Goal: Information Seeking & Learning: Learn about a topic

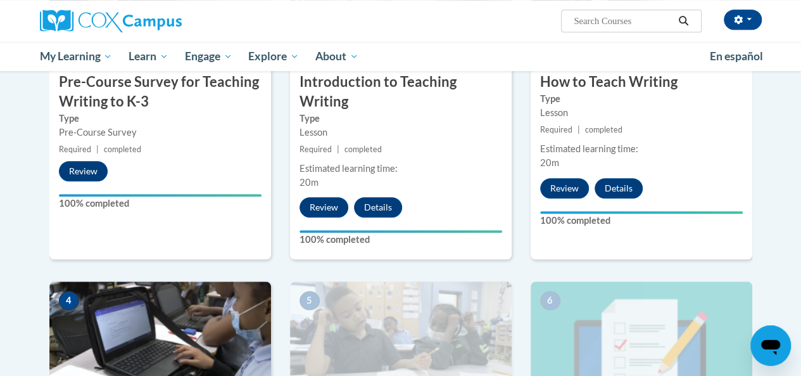
scroll to position [379, 0]
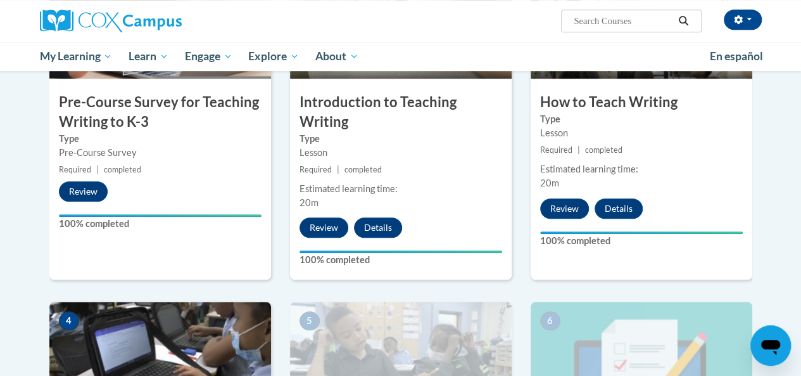
drag, startPoint x: 794, startPoint y: 131, endPoint x: 808, endPoint y: 178, distance: 48.9
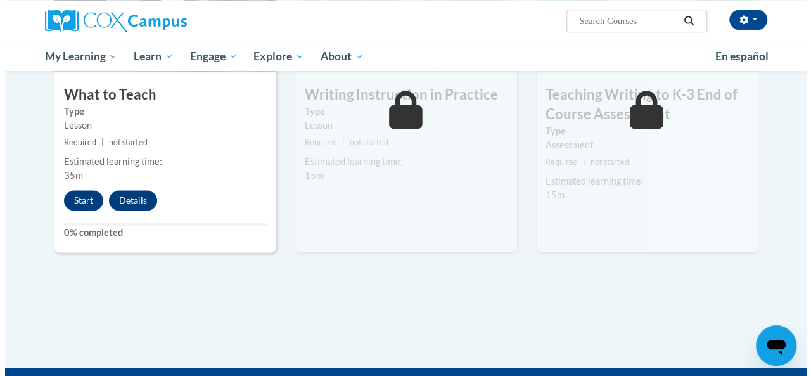
scroll to position [759, 0]
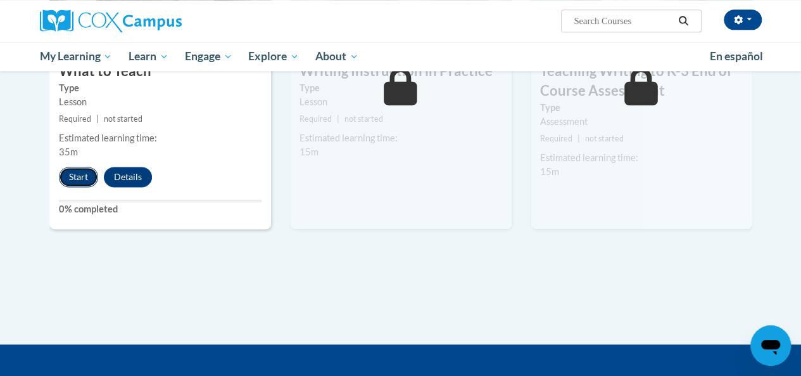
click at [68, 178] on button "Start" at bounding box center [78, 177] width 39 height 20
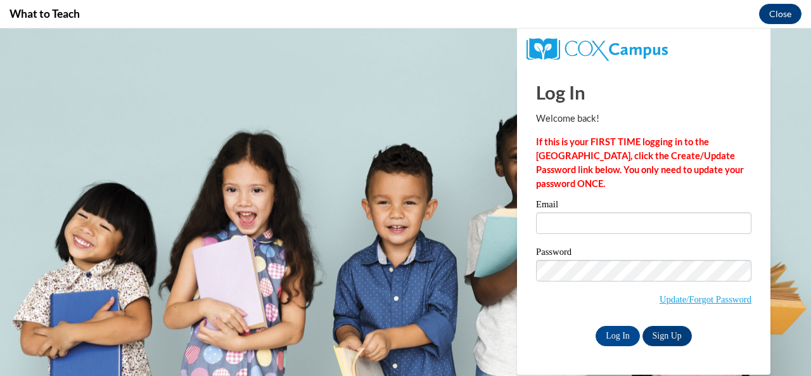
scroll to position [0, 0]
type input "e042121@muscogee.k12.ga.us"
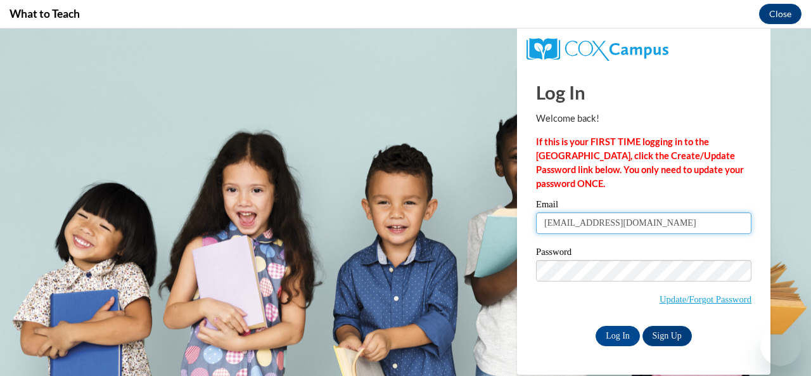
click at [576, 230] on input "e042121@muscogee.k12.ga.us" at bounding box center [643, 223] width 215 height 22
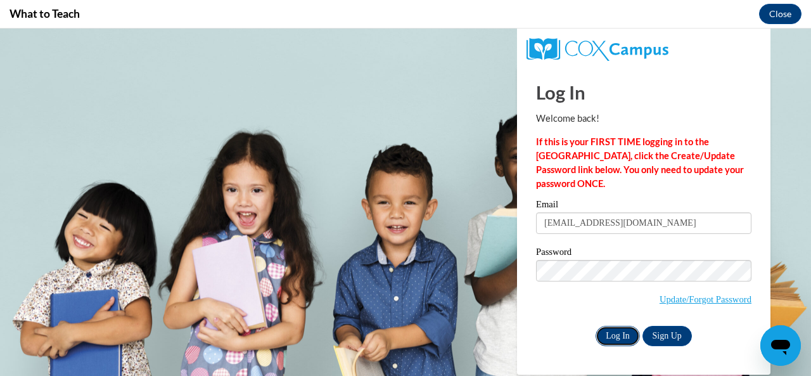
click at [614, 333] on input "Log In" at bounding box center [617, 336] width 44 height 20
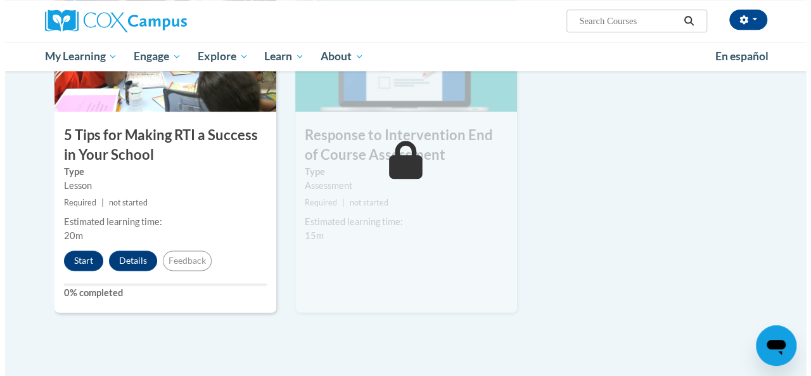
scroll to position [694, 0]
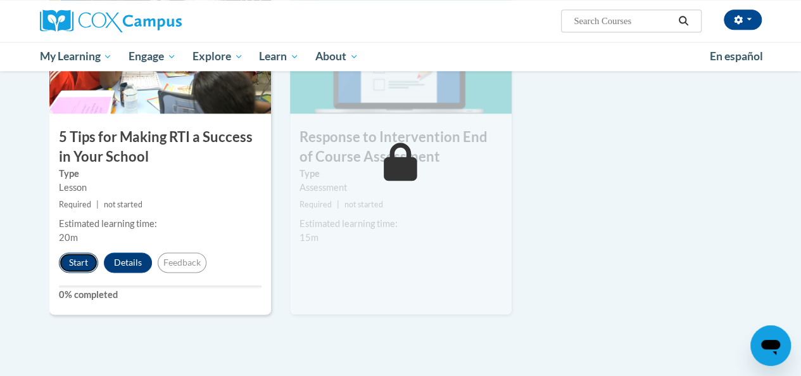
click at [86, 254] on button "Start" at bounding box center [78, 262] width 39 height 20
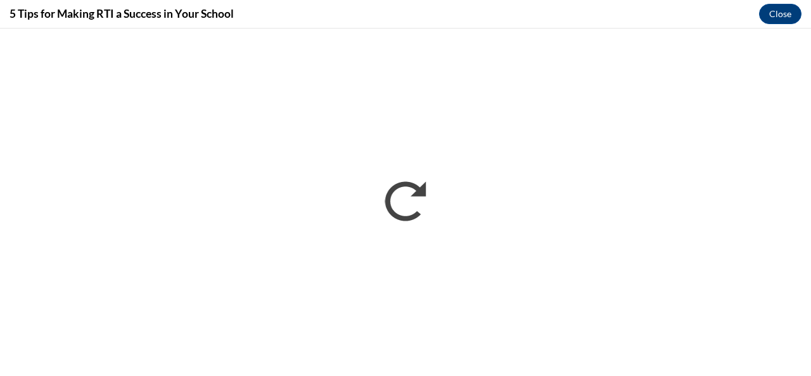
scroll to position [0, 0]
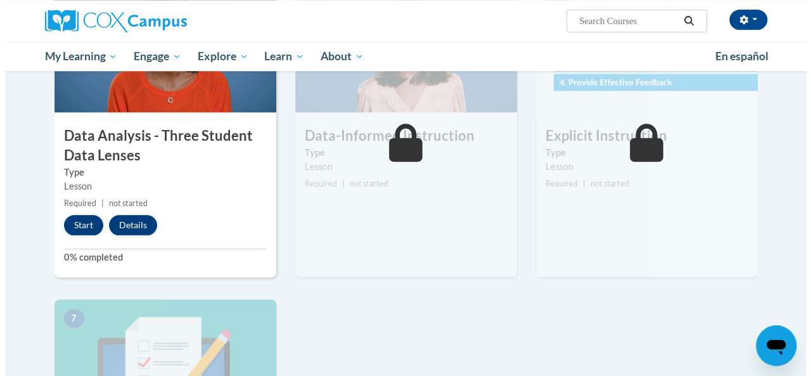
scroll to position [616, 0]
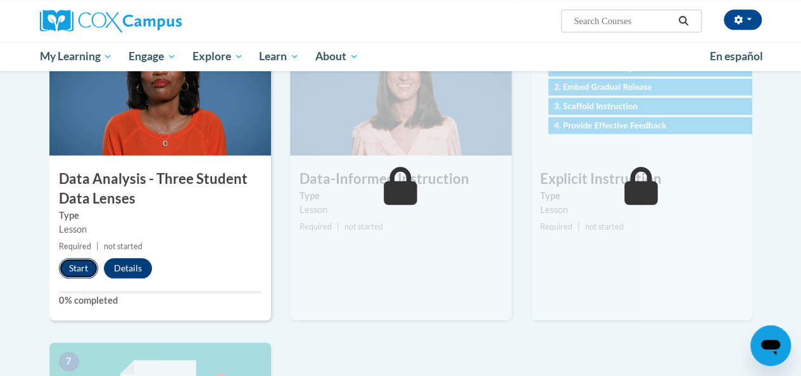
click at [75, 266] on button "Start" at bounding box center [78, 268] width 39 height 20
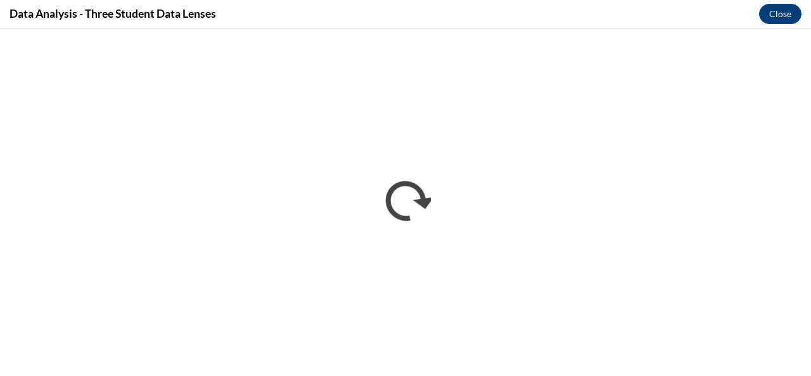
scroll to position [0, 0]
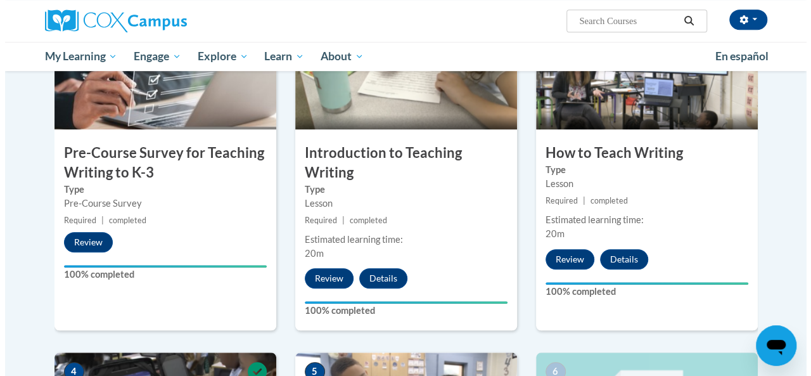
scroll to position [657, 0]
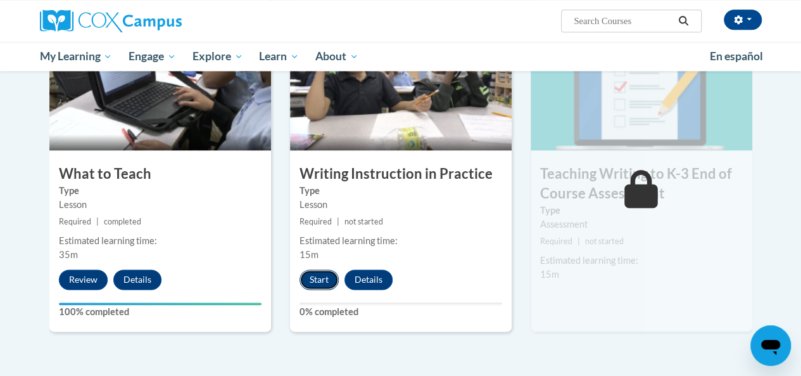
click at [328, 280] on button "Start" at bounding box center [319, 279] width 39 height 20
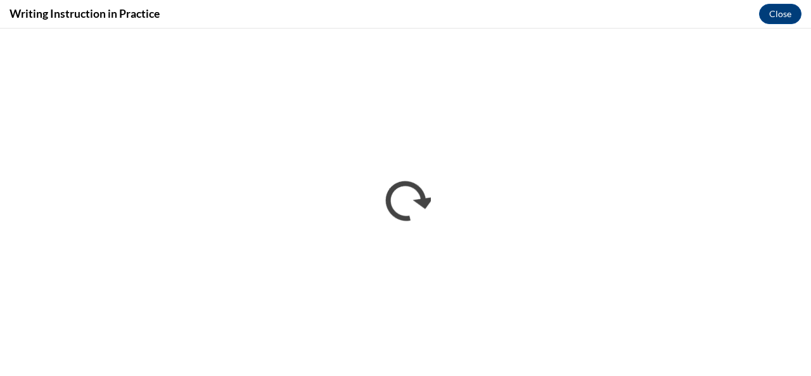
scroll to position [0, 0]
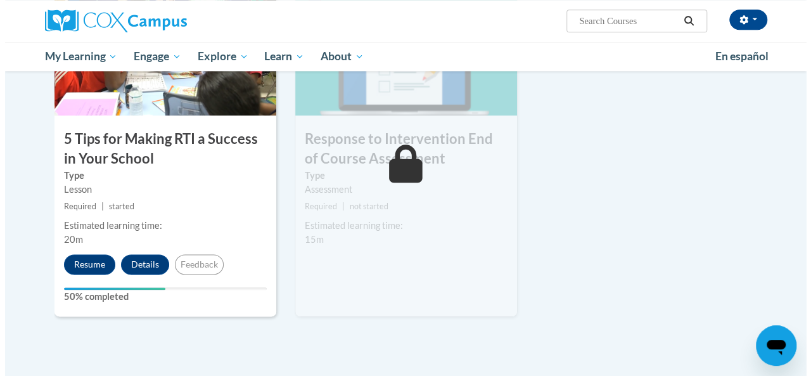
scroll to position [690, 0]
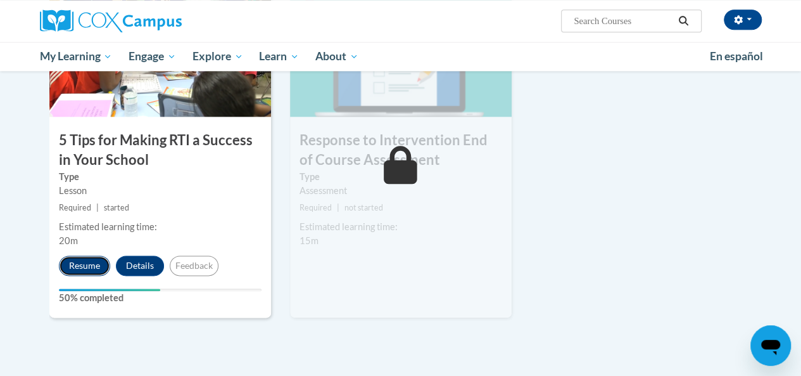
click at [79, 269] on button "Resume" at bounding box center [84, 265] width 51 height 20
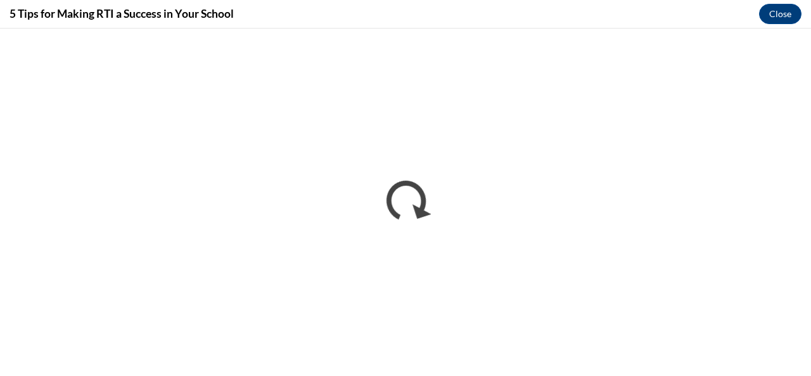
scroll to position [0, 0]
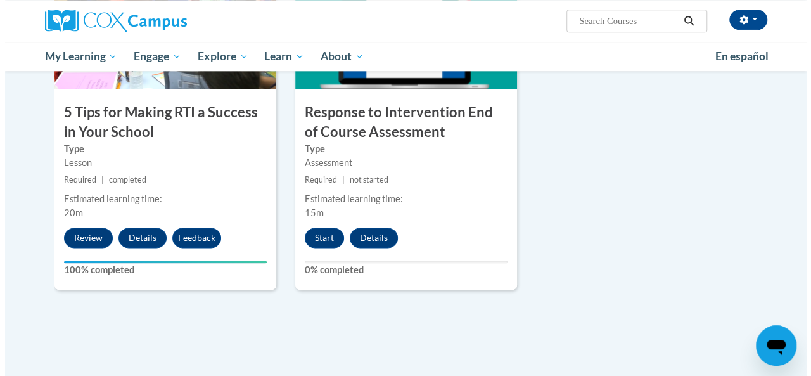
scroll to position [719, 0]
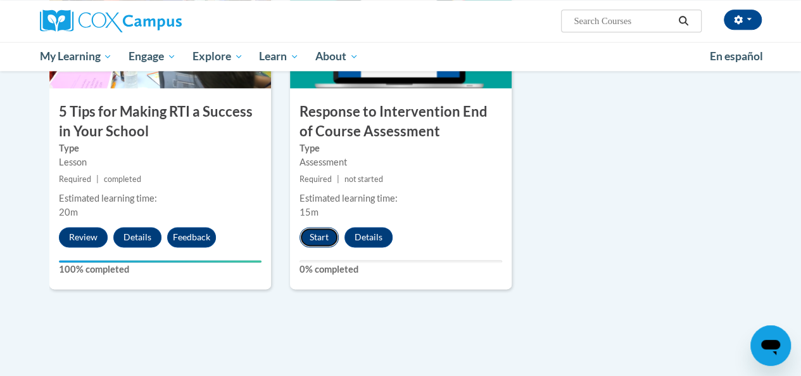
click at [328, 227] on button "Start" at bounding box center [319, 237] width 39 height 20
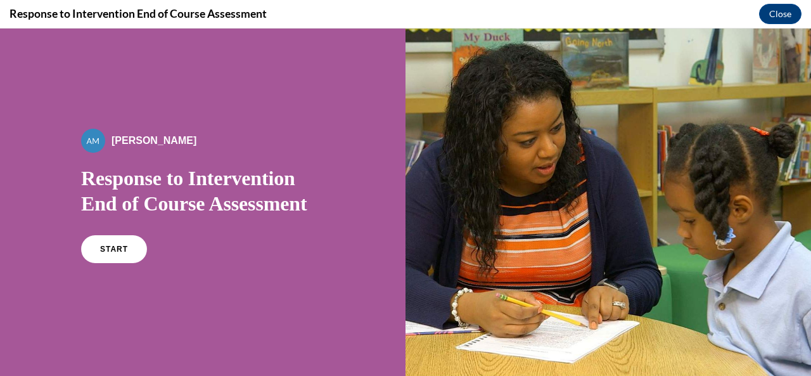
scroll to position [0, 0]
click at [136, 246] on link "START" at bounding box center [113, 248] width 69 height 29
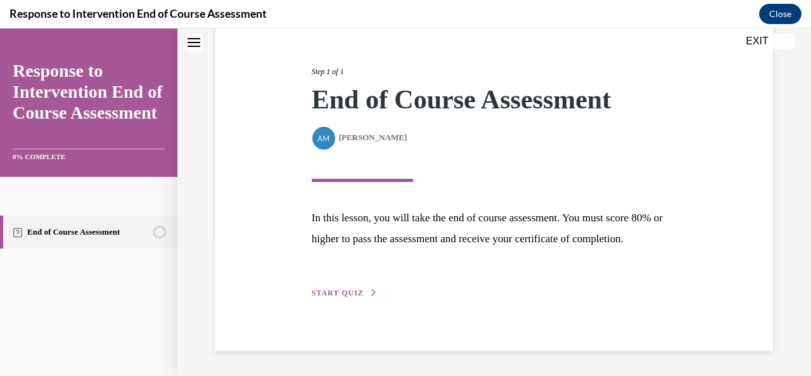
scroll to position [159, 0]
click at [352, 295] on span "START QUIZ" at bounding box center [338, 292] width 52 height 9
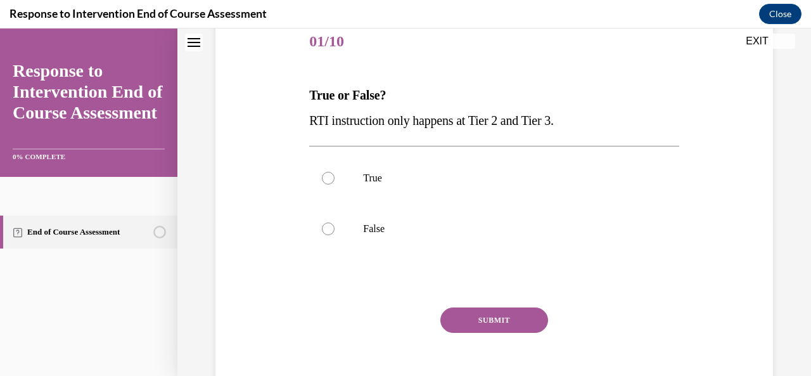
scroll to position [141, 0]
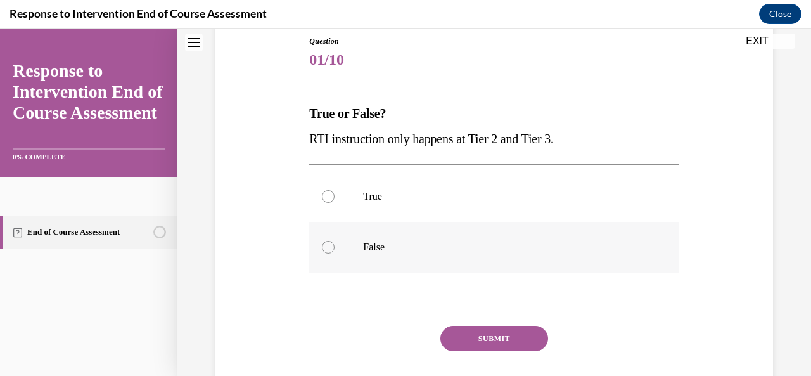
click at [373, 255] on label "False" at bounding box center [493, 247] width 369 height 51
click at [334, 253] on input "False" at bounding box center [328, 247] width 13 height 13
radio input "true"
click at [482, 340] on button "SUBMIT" at bounding box center [494, 338] width 108 height 25
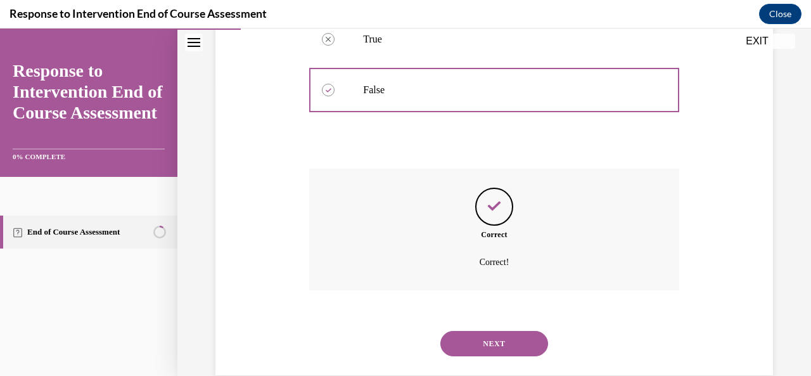
scroll to position [322, 0]
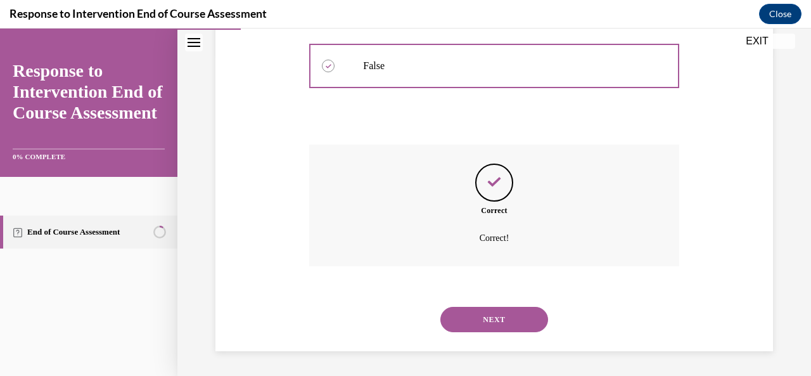
click at [491, 326] on button "NEXT" at bounding box center [494, 319] width 108 height 25
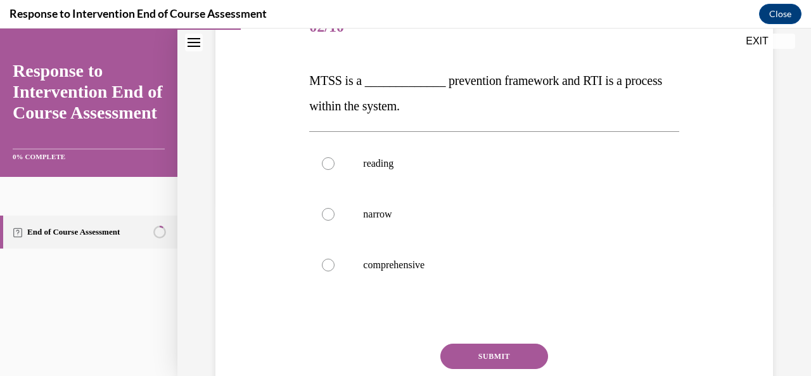
scroll to position [177, 0]
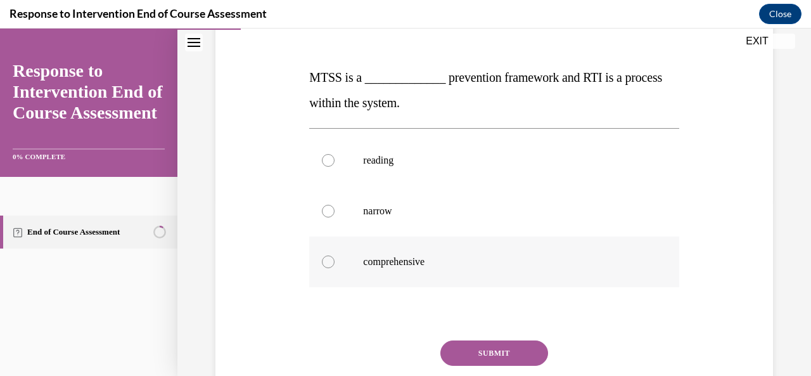
click at [431, 257] on p "comprehensive" at bounding box center [505, 261] width 284 height 13
click at [334, 257] on input "comprehensive" at bounding box center [328, 261] width 13 height 13
radio input "true"
click at [474, 354] on button "SUBMIT" at bounding box center [494, 352] width 108 height 25
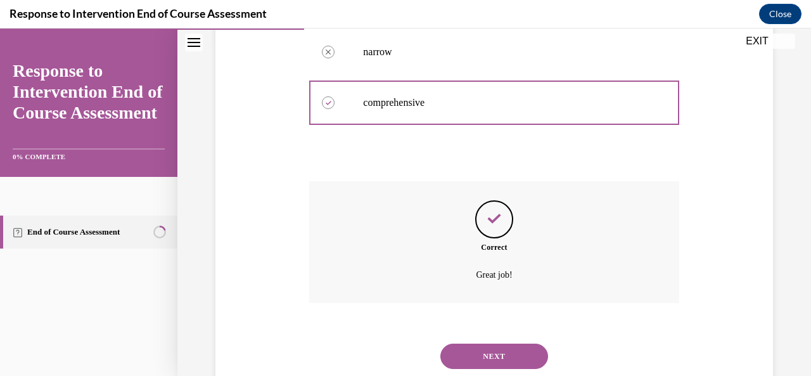
scroll to position [372, 0]
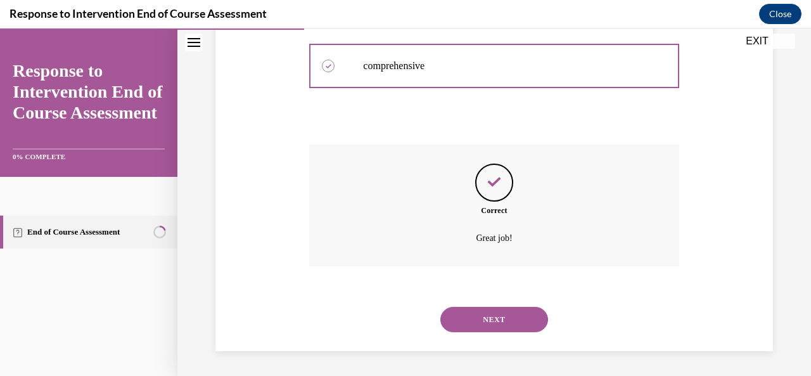
click at [524, 315] on button "NEXT" at bounding box center [494, 319] width 108 height 25
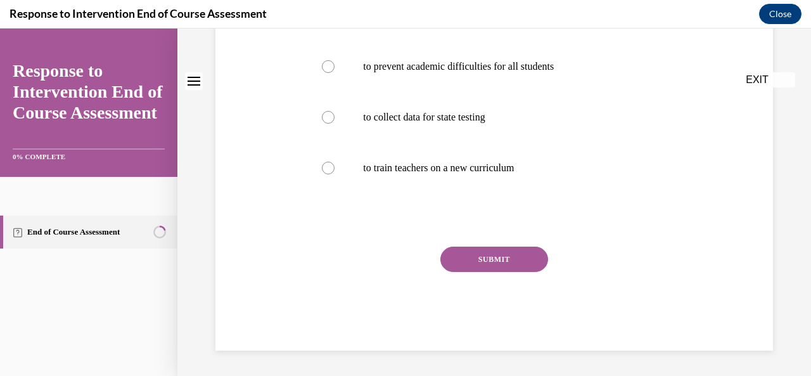
scroll to position [0, 0]
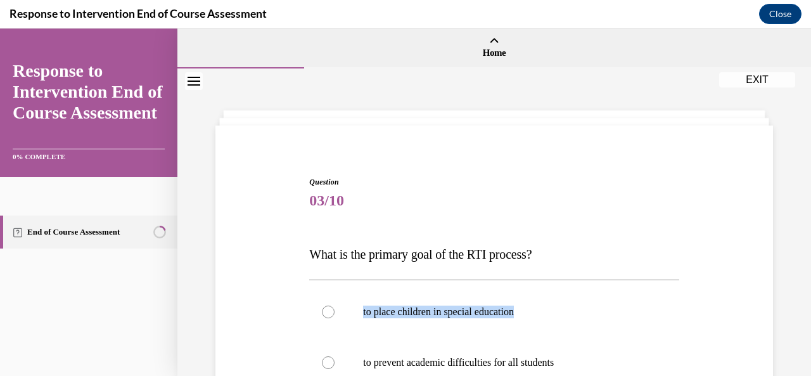
drag, startPoint x: 524, startPoint y: 315, endPoint x: 676, endPoint y: 219, distance: 179.9
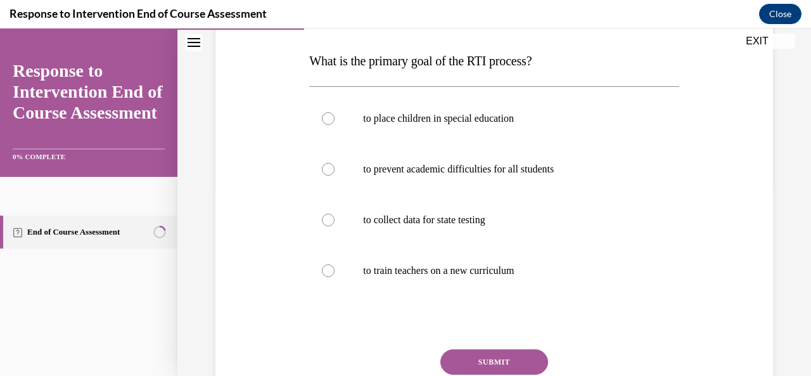
scroll to position [193, 0]
click at [523, 175] on label "to prevent academic difficulties for all students" at bounding box center [493, 169] width 369 height 51
click at [334, 175] on input "to prevent academic difficulties for all students" at bounding box center [328, 169] width 13 height 13
radio input "true"
click at [504, 363] on button "SUBMIT" at bounding box center [494, 362] width 108 height 25
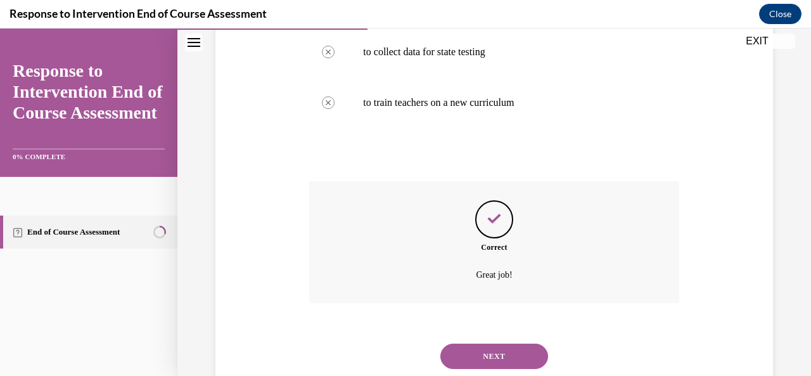
scroll to position [398, 0]
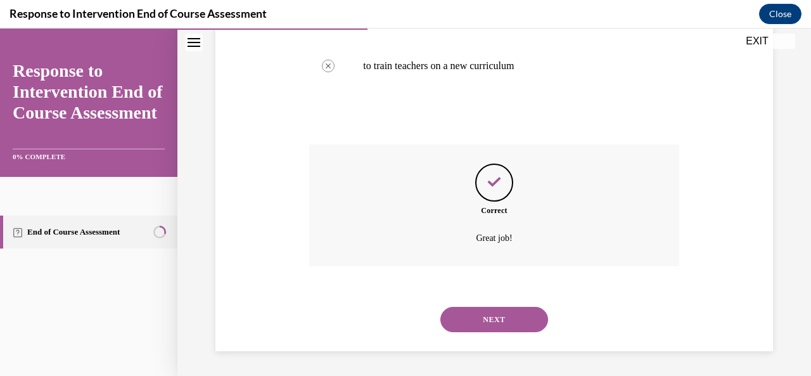
click at [492, 327] on button "NEXT" at bounding box center [494, 319] width 108 height 25
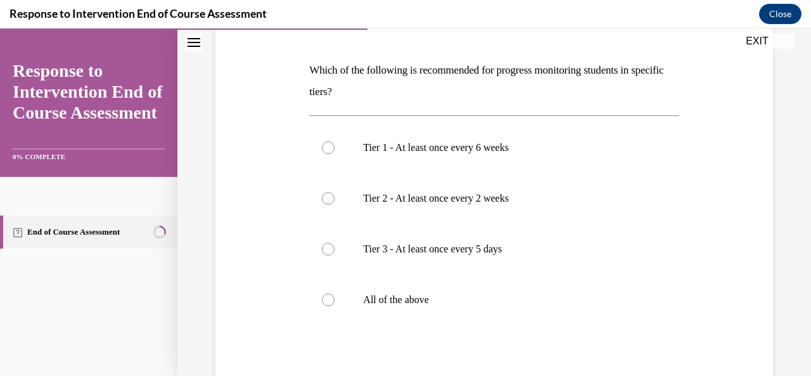
scroll to position [181, 0]
click at [483, 298] on p "All of the above" at bounding box center [505, 300] width 284 height 13
click at [334, 298] on input "All of the above" at bounding box center [328, 300] width 13 height 13
radio input "true"
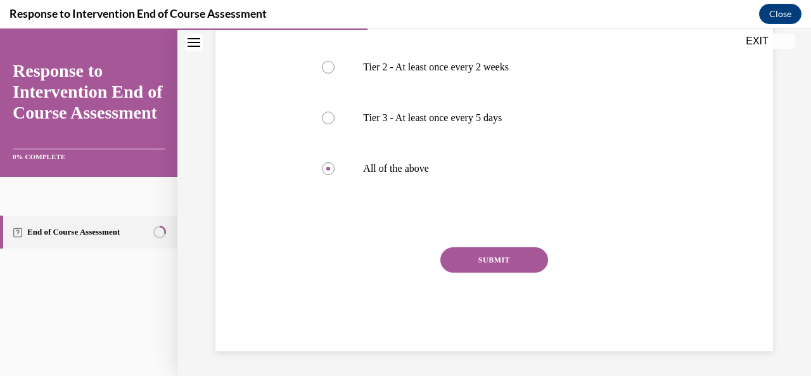
click at [530, 257] on button "SUBMIT" at bounding box center [494, 259] width 108 height 25
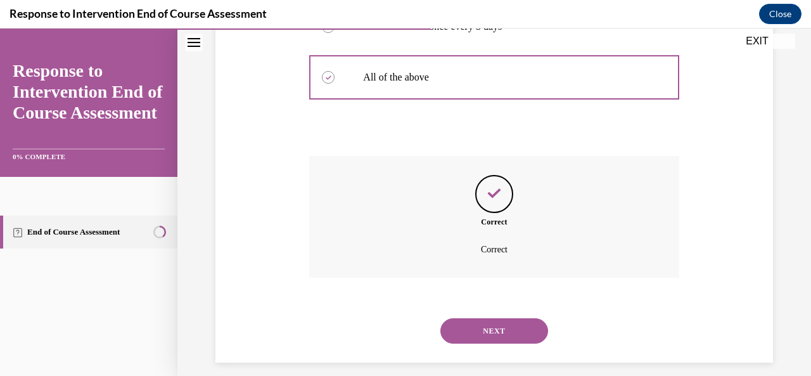
scroll to position [415, 0]
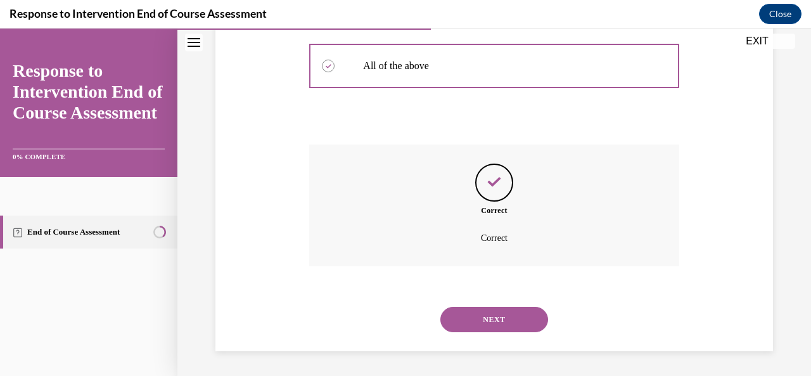
click at [496, 316] on button "NEXT" at bounding box center [494, 319] width 108 height 25
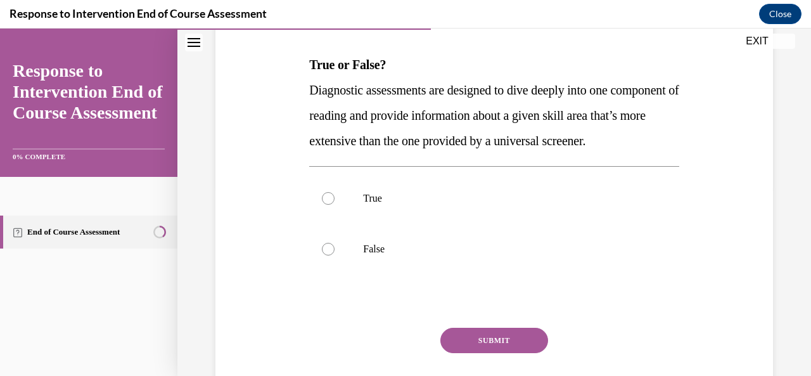
scroll to position [191, 0]
